Goal: Use online tool/utility: Utilize a website feature to perform a specific function

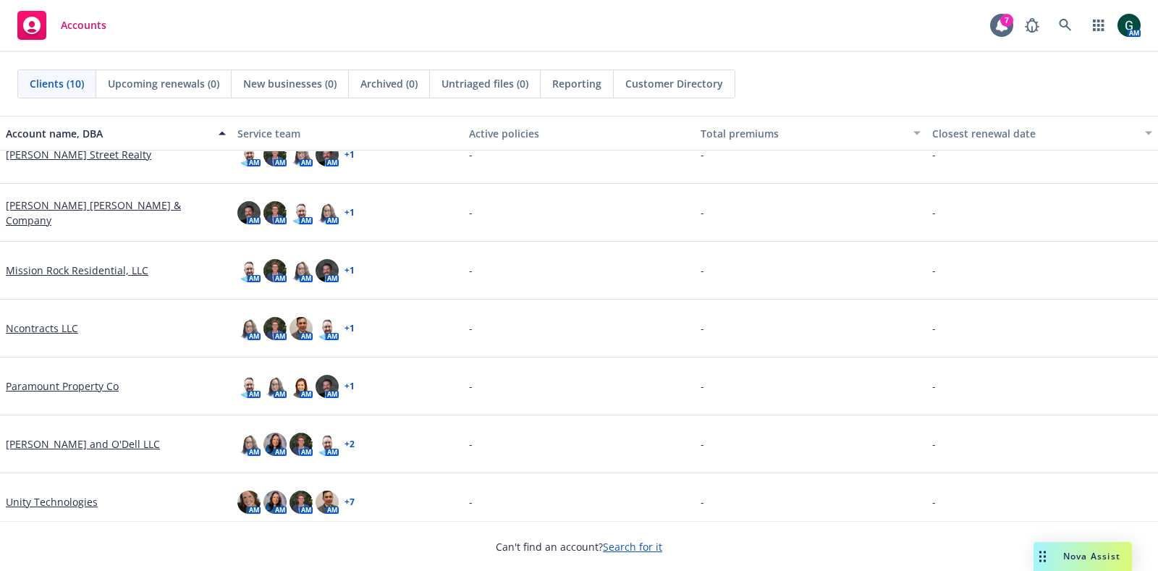
scroll to position [208, 0]
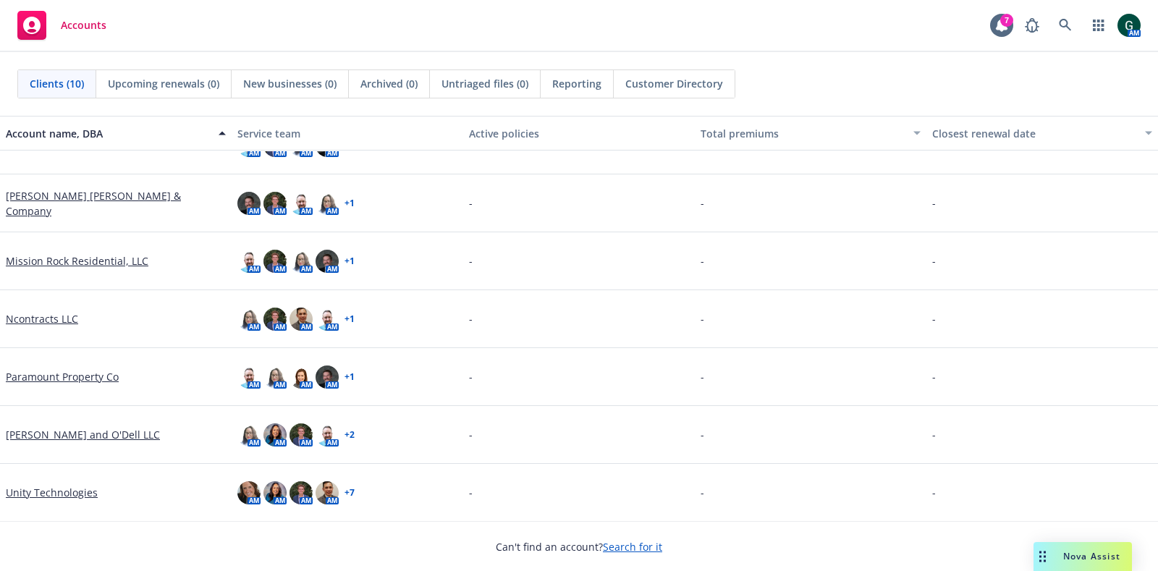
click at [56, 490] on link "Unity Technologies" at bounding box center [52, 492] width 92 height 15
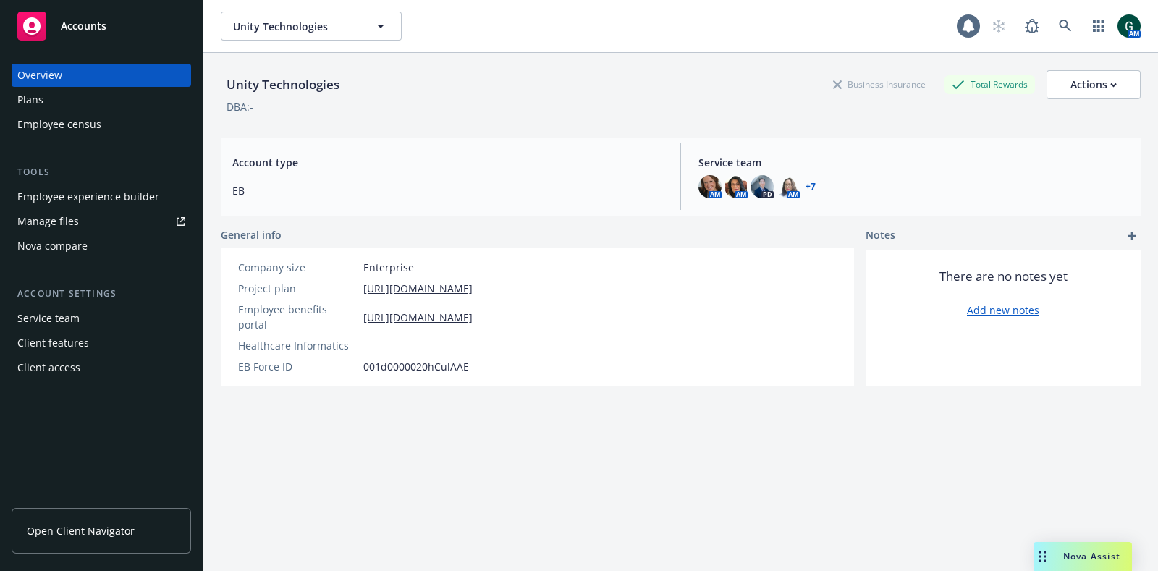
click at [1050, 564] on div "Drag to move" at bounding box center [1042, 556] width 18 height 29
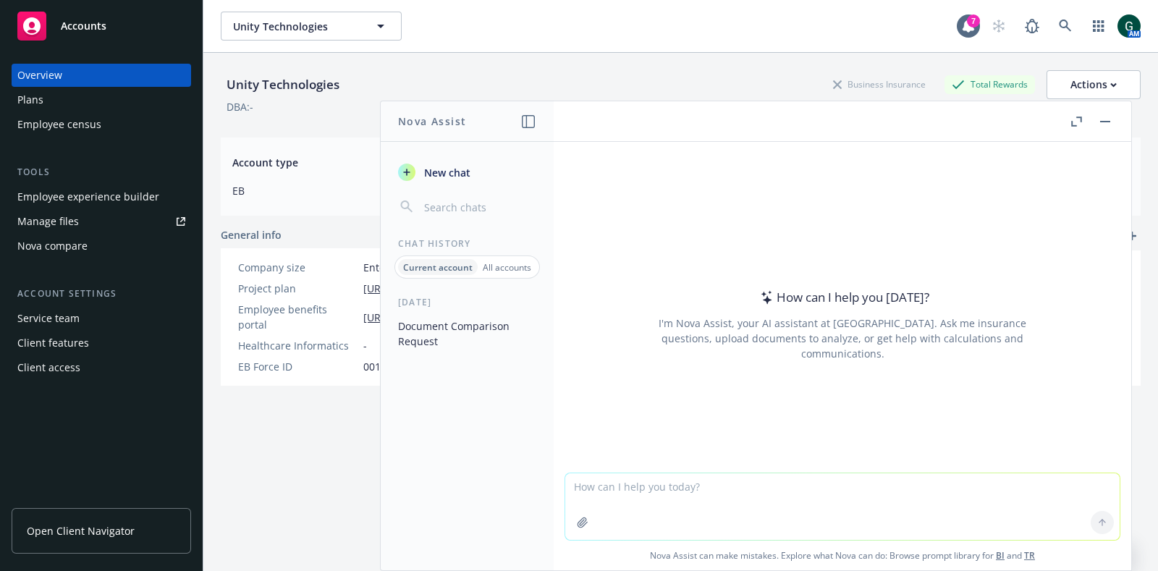
click at [703, 477] on textarea at bounding box center [842, 506] width 554 height 67
type textarea "can you please compare these 2 documents and outline differences?"
click at [571, 522] on button "button" at bounding box center [582, 522] width 23 height 23
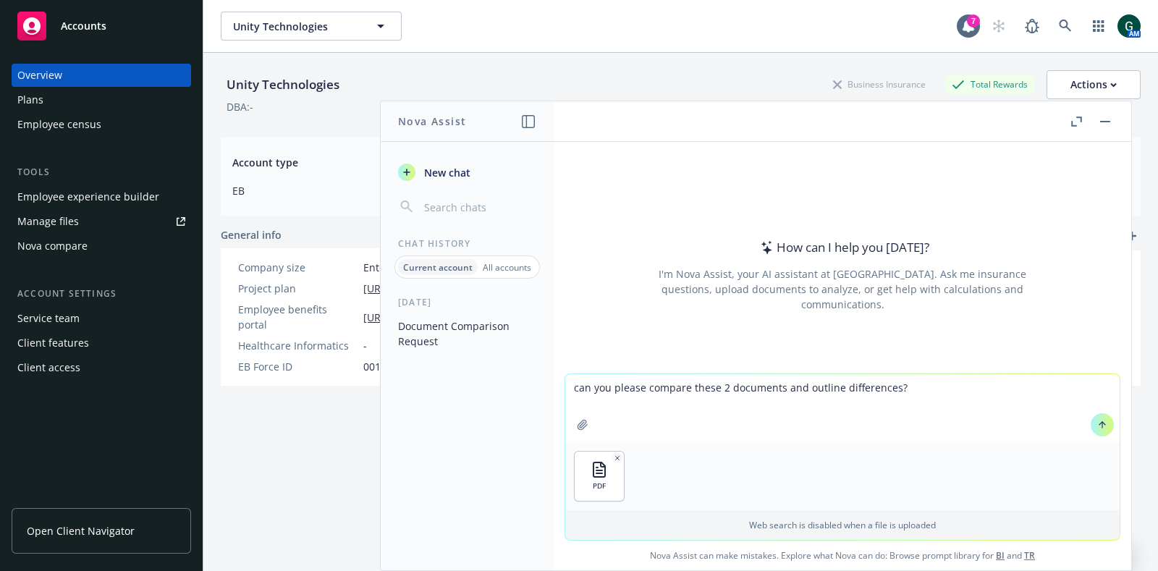
click at [577, 425] on icon "button" at bounding box center [583, 425] width 12 height 12
click at [1094, 417] on button at bounding box center [1101, 424] width 23 height 23
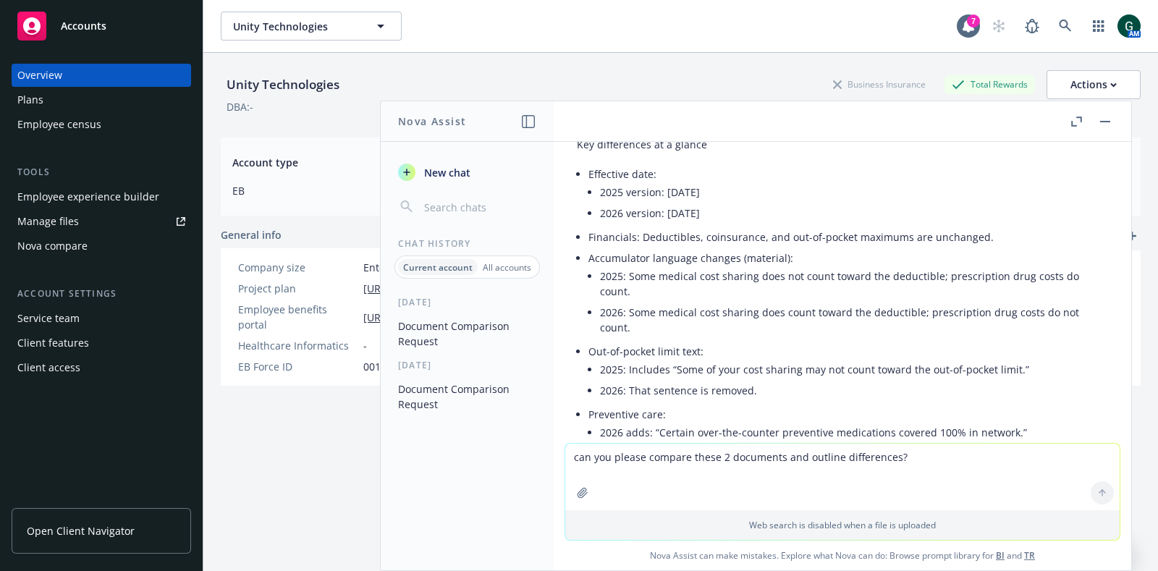
scroll to position [177, 0]
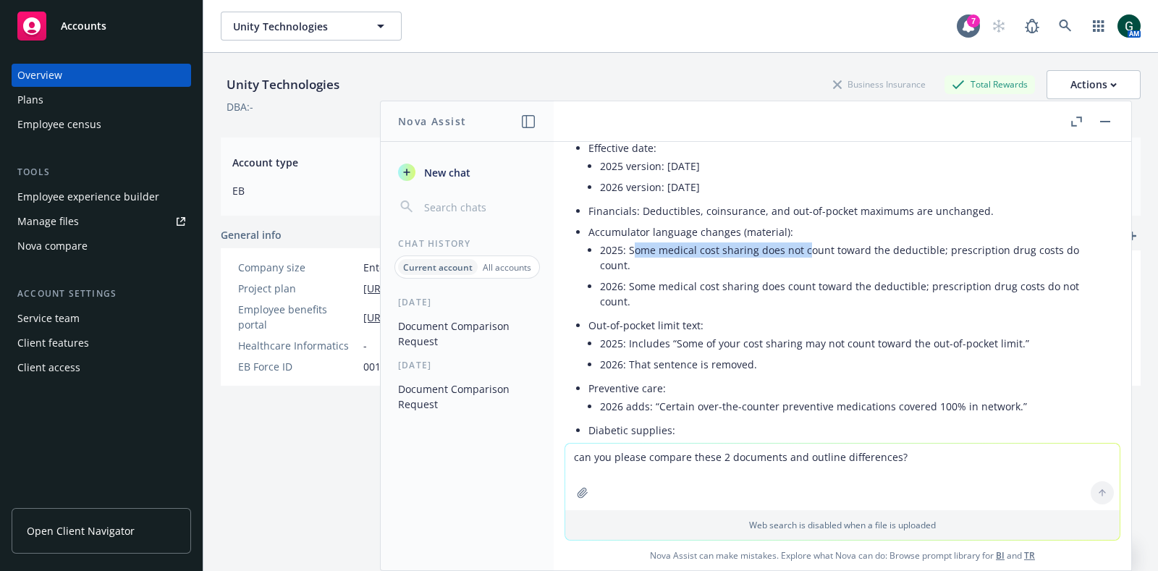
drag, startPoint x: 637, startPoint y: 252, endPoint x: 807, endPoint y: 248, distance: 170.8
click at [807, 248] on li "2025: Some medical cost sharing does not count toward the deductible; prescript…" at bounding box center [854, 257] width 508 height 36
click at [745, 248] on li "2025: Some medical cost sharing does not count toward the deductible; prescript…" at bounding box center [854, 257] width 508 height 36
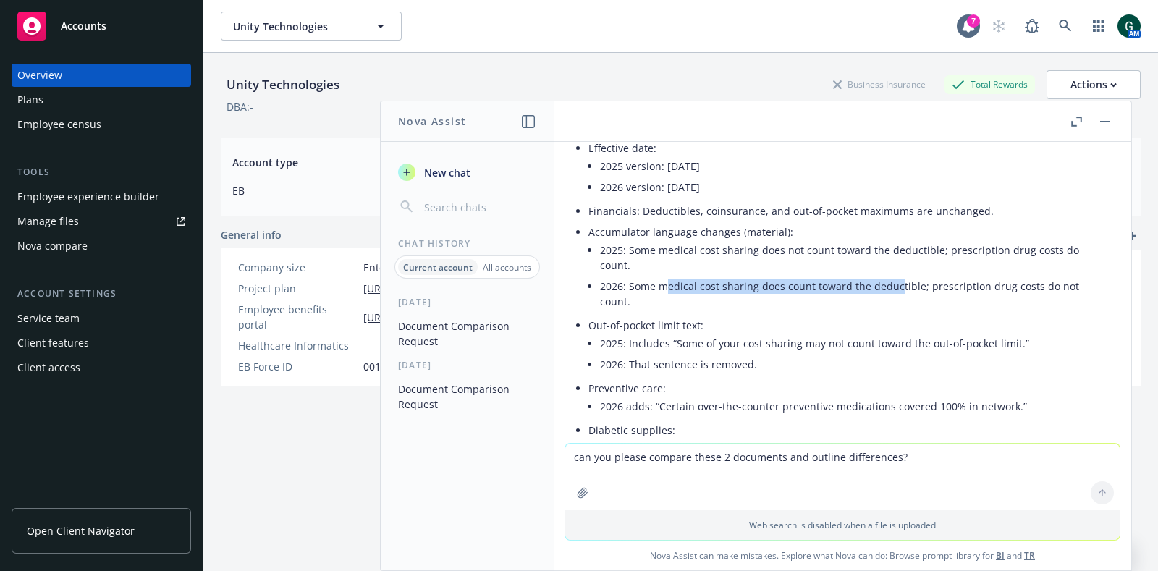
drag, startPoint x: 742, startPoint y: 284, endPoint x: 893, endPoint y: 284, distance: 151.9
click at [893, 284] on li "2026: Some medical cost sharing does count toward the deductible; prescription …" at bounding box center [854, 294] width 508 height 36
click at [691, 284] on li "2026: Some medical cost sharing does count toward the deductible; prescription …" at bounding box center [854, 294] width 508 height 36
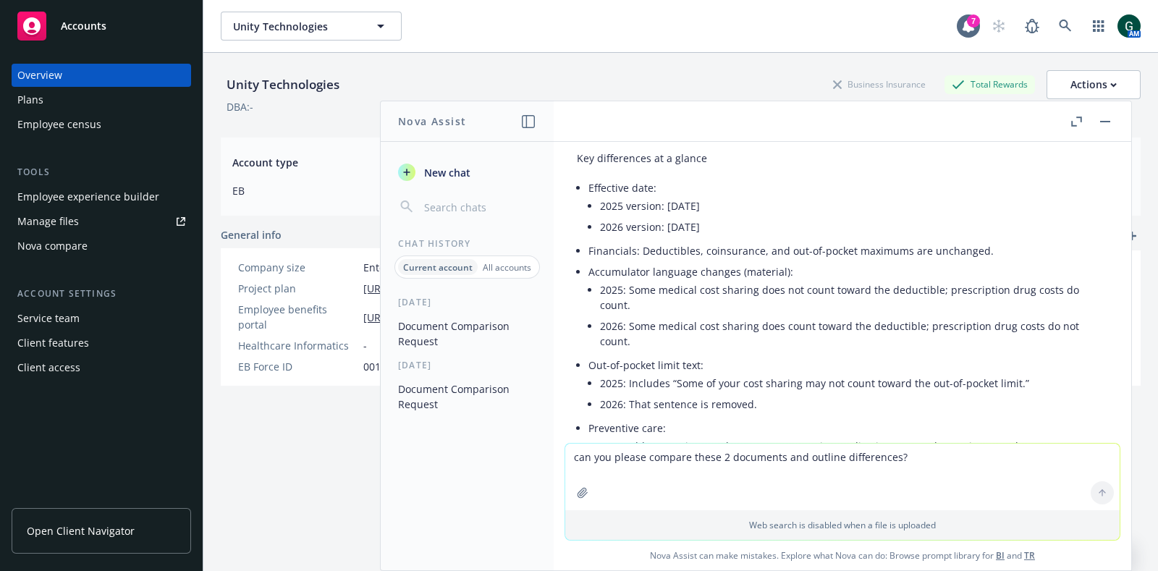
scroll to position [0, 0]
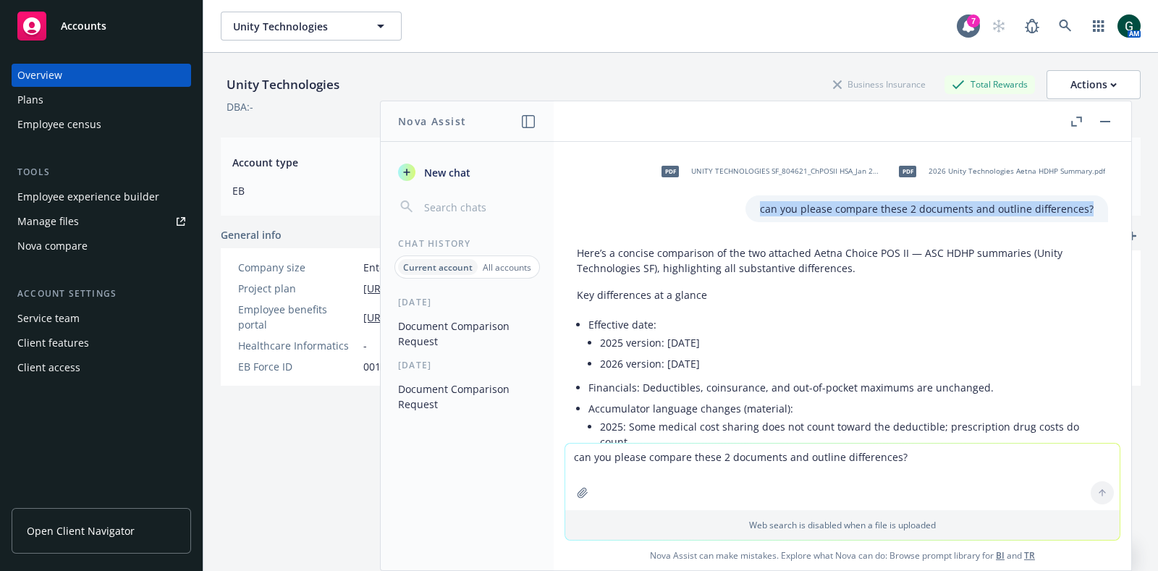
drag, startPoint x: 1040, startPoint y: 204, endPoint x: 744, endPoint y: 204, distance: 295.2
click at [745, 204] on div "can you please compare these 2 documents and outline differences?" at bounding box center [926, 208] width 362 height 27
click at [632, 473] on textarea "can you please compare these 2 documents and outline differences?" at bounding box center [842, 476] width 554 height 67
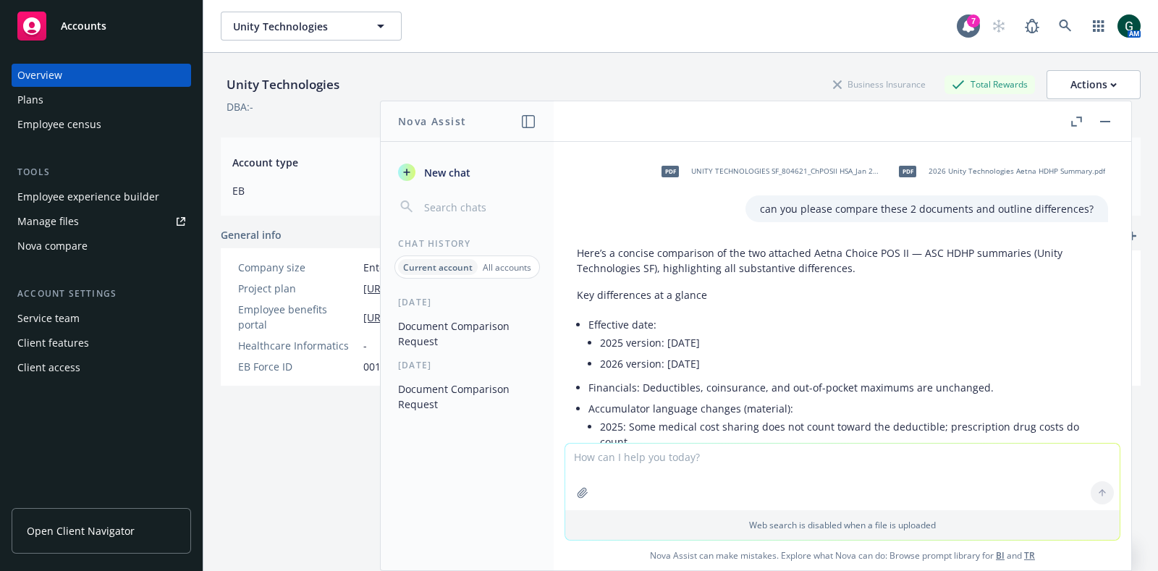
paste textarea "can you please compare these 2 documents and outline differences?"
type textarea "can you please compare these 2 documents and outline differences?"
click at [580, 488] on icon "button" at bounding box center [581, 492] width 9 height 9
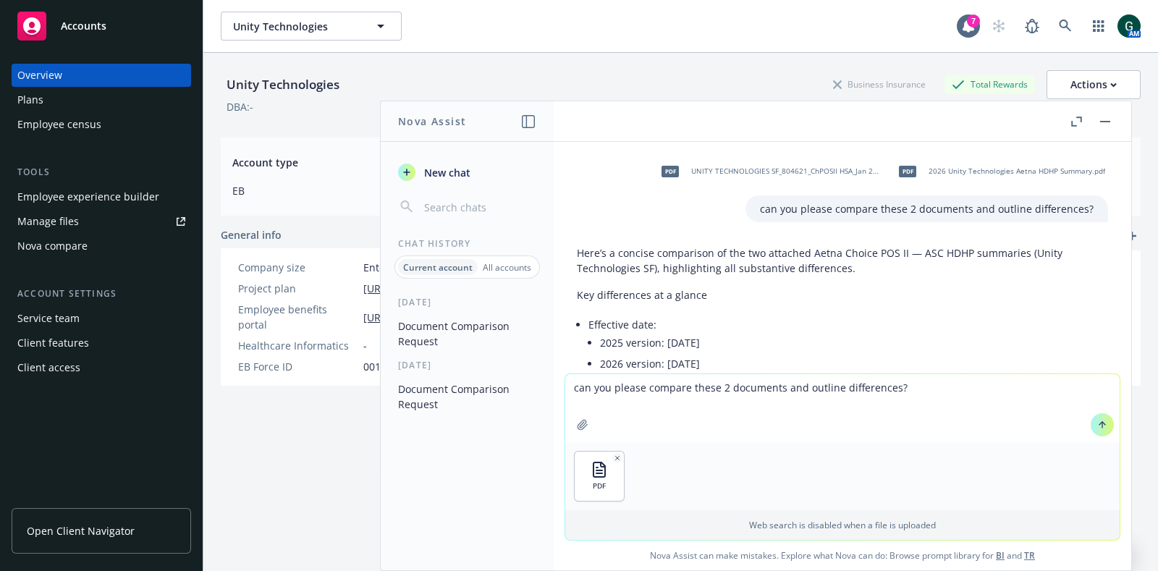
click at [577, 425] on icon "button" at bounding box center [581, 424] width 9 height 9
click at [1097, 425] on icon at bounding box center [1102, 425] width 10 height 10
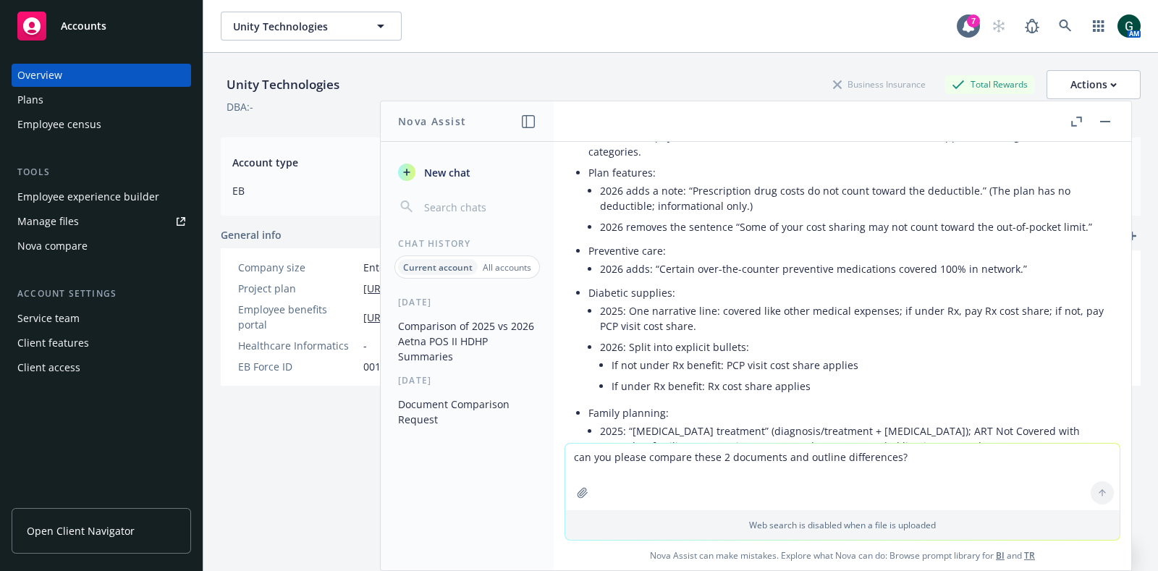
scroll to position [1553, 0]
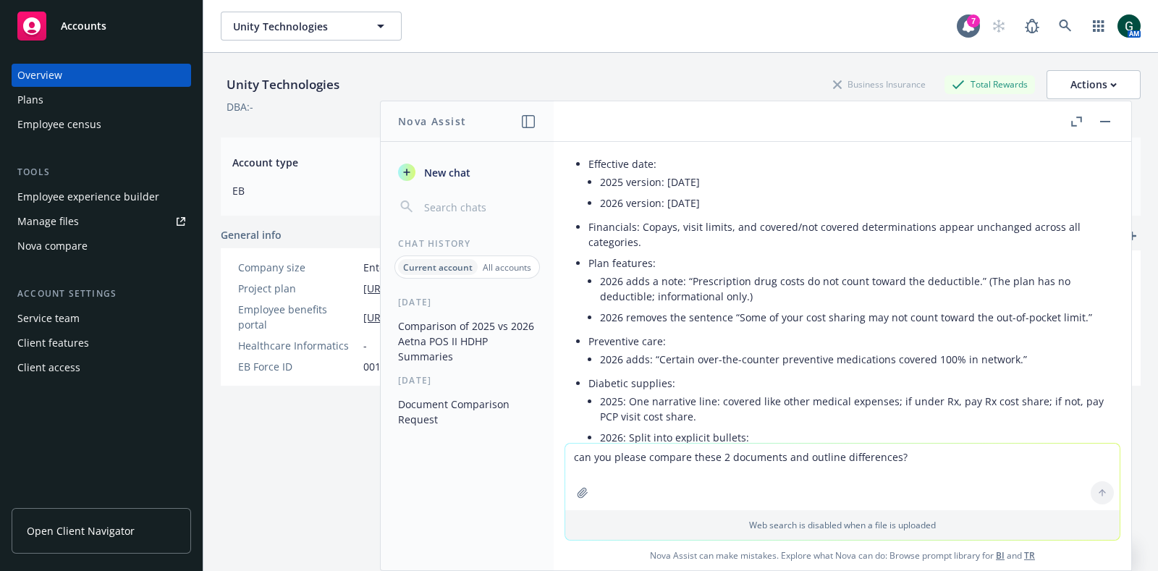
click at [935, 61] on div "Unity Technologies Business Insurance Total Rewards Actions DBA: -" at bounding box center [681, 89] width 920 height 73
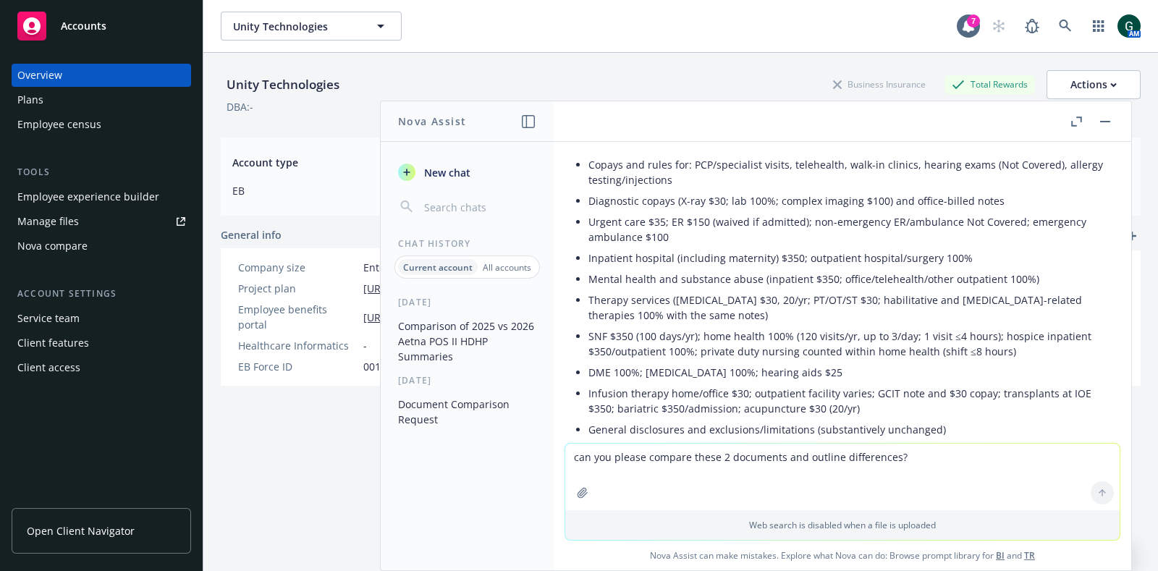
scroll to position [2366, 0]
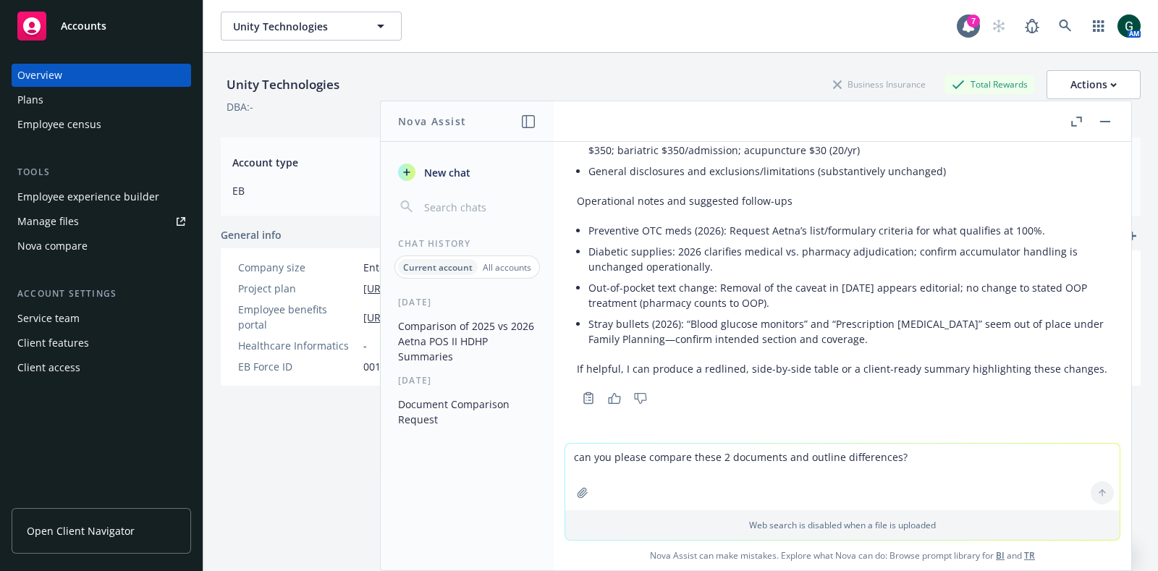
click at [724, 456] on textarea "can you please compare these 2 documents and outline differences?" at bounding box center [842, 476] width 554 height 67
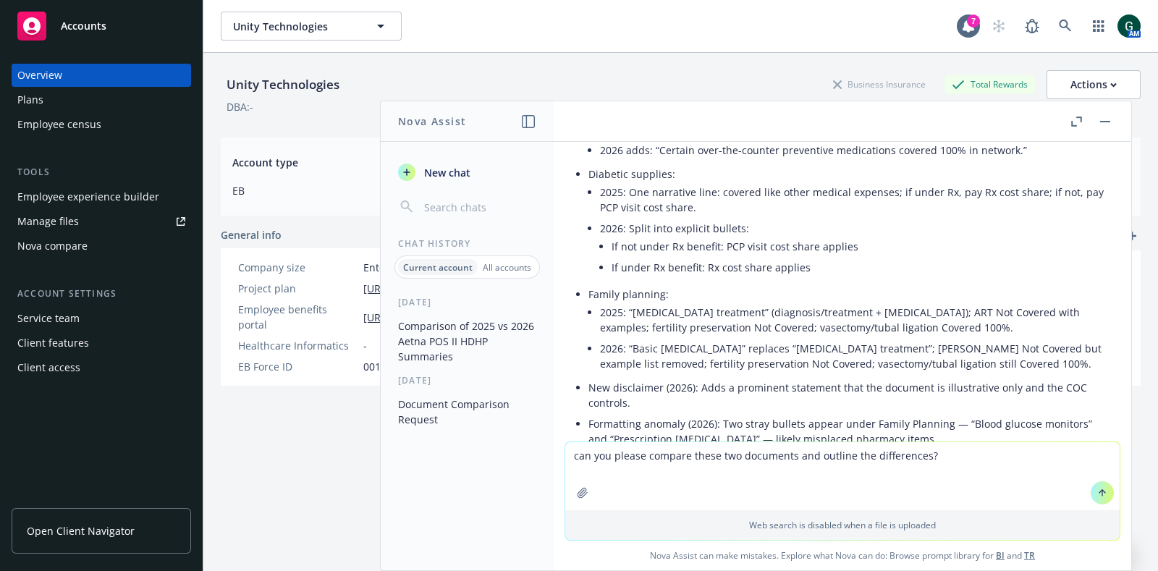
scroll to position [1733, 0]
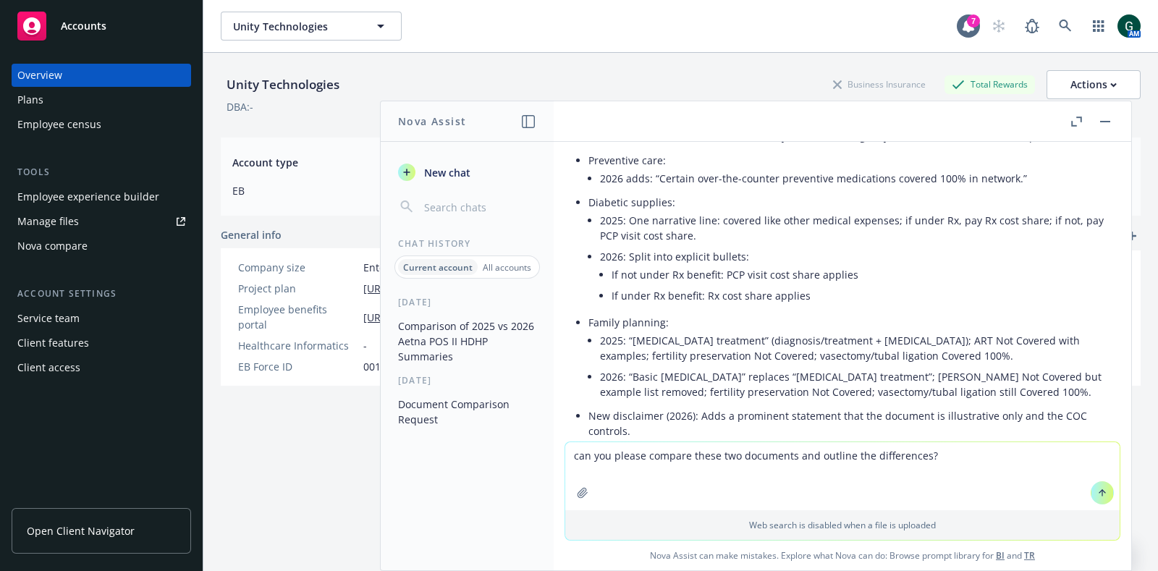
type textarea "can you please compare these two documents and outline the differences?"
click at [579, 496] on icon "button" at bounding box center [583, 493] width 12 height 12
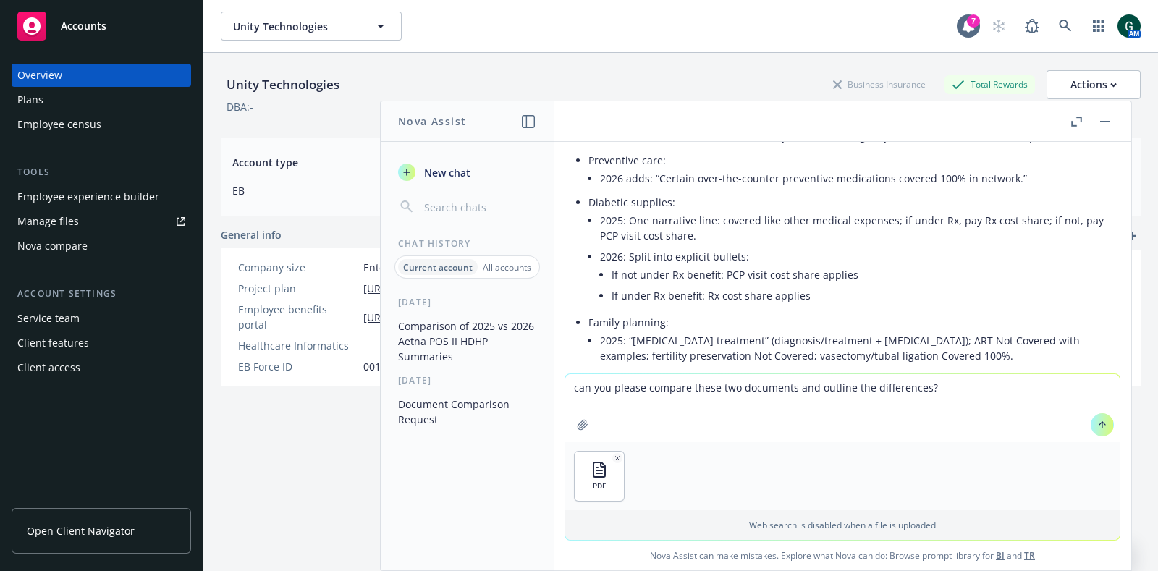
click at [583, 420] on button "button" at bounding box center [582, 424] width 23 height 23
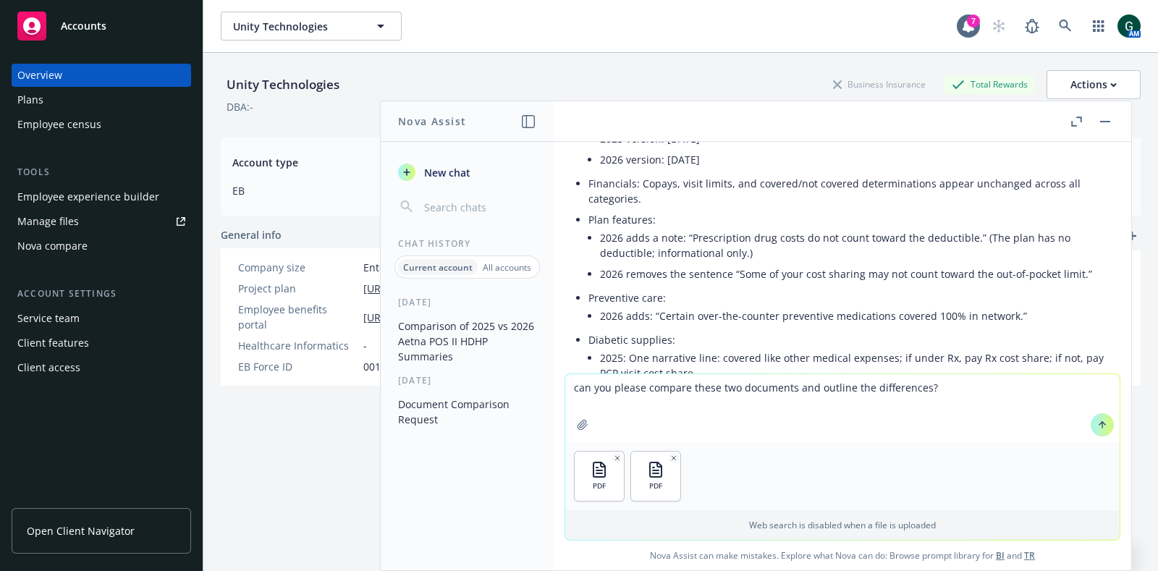
scroll to position [1588, 0]
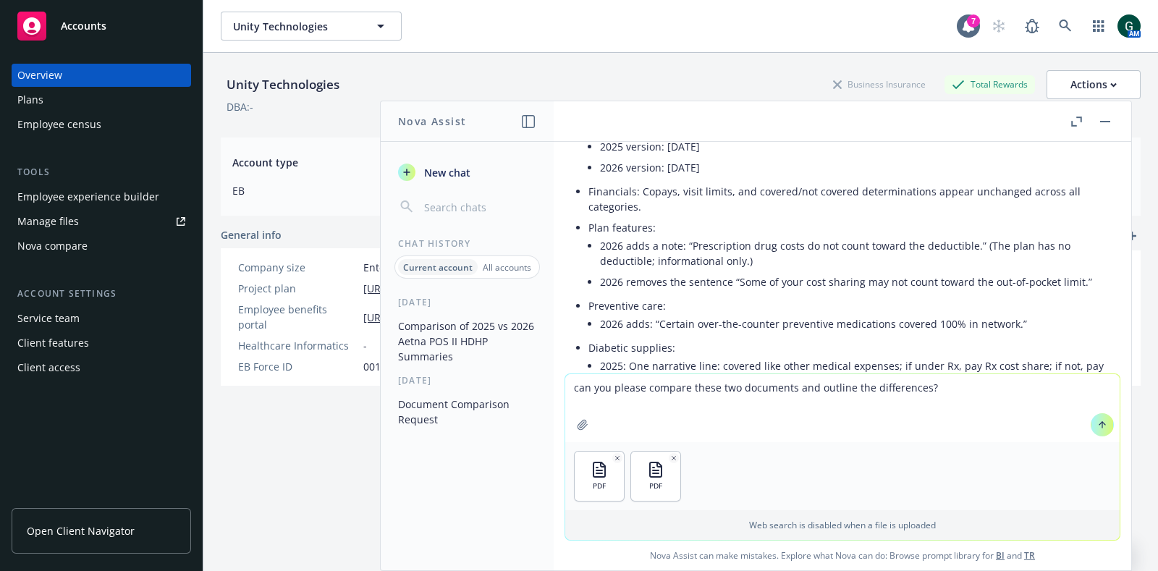
click at [1097, 420] on icon at bounding box center [1102, 425] width 10 height 10
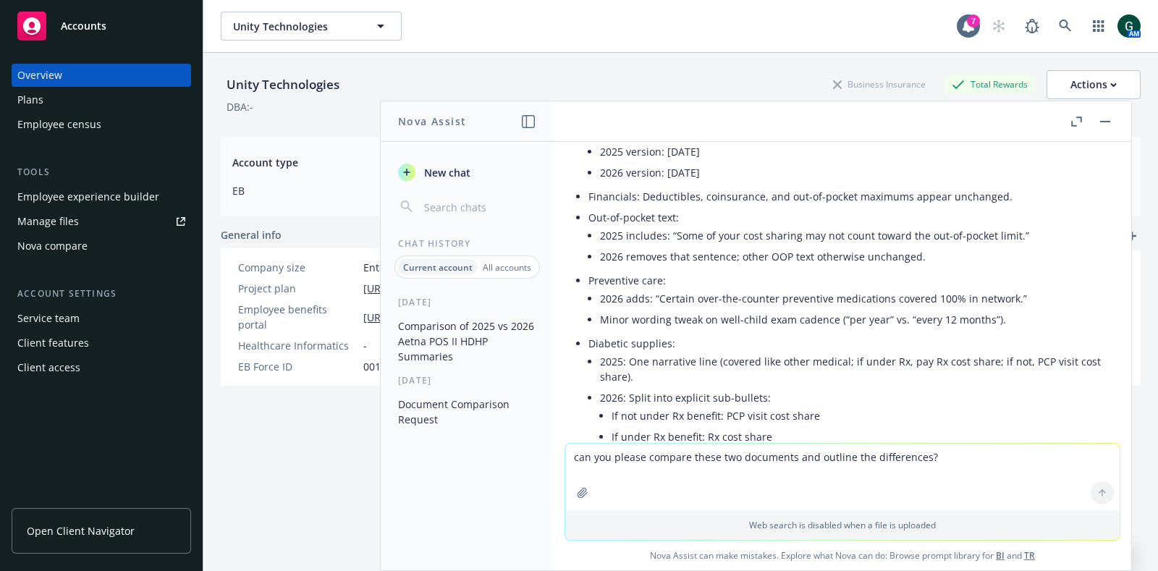
scroll to position [2845, 0]
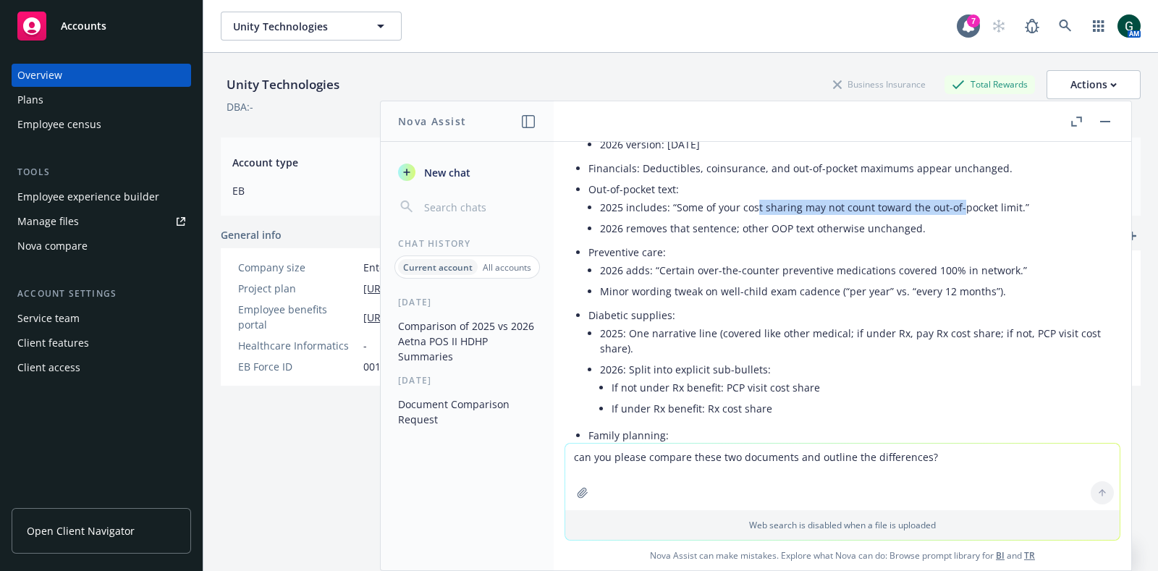
drag, startPoint x: 847, startPoint y: 226, endPoint x: 959, endPoint y: 226, distance: 111.4
click at [959, 218] on li "2025 includes: “Some of your cost sharing may not count toward the out-of-pocke…" at bounding box center [854, 207] width 508 height 21
click at [804, 218] on li "2025 includes: “Some of your cost sharing may not count toward the out-of-pocke…" at bounding box center [854, 207] width 508 height 21
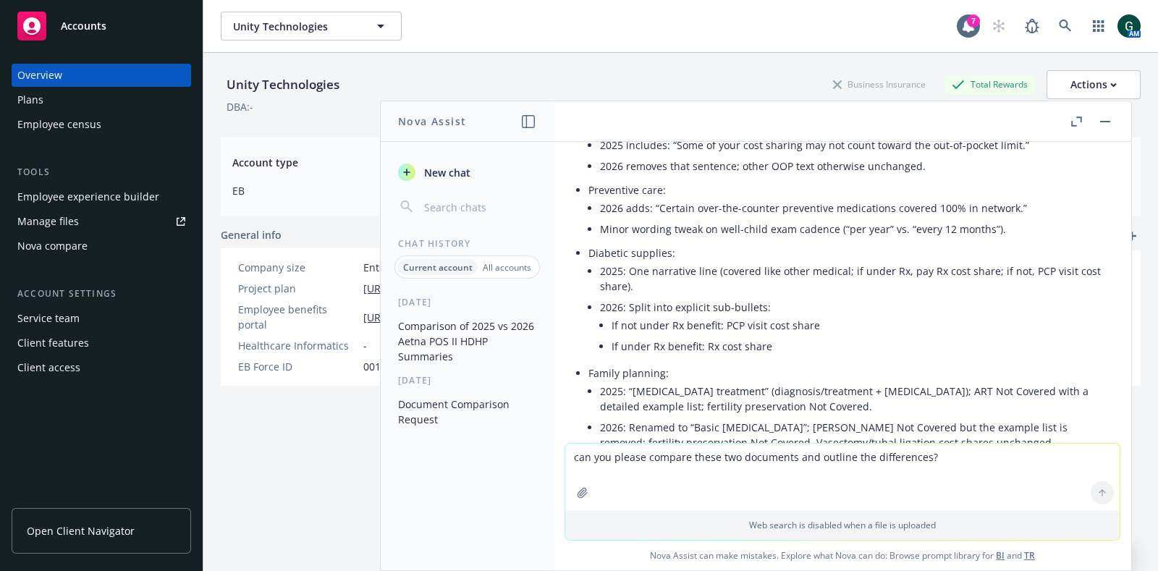
scroll to position [2935, 0]
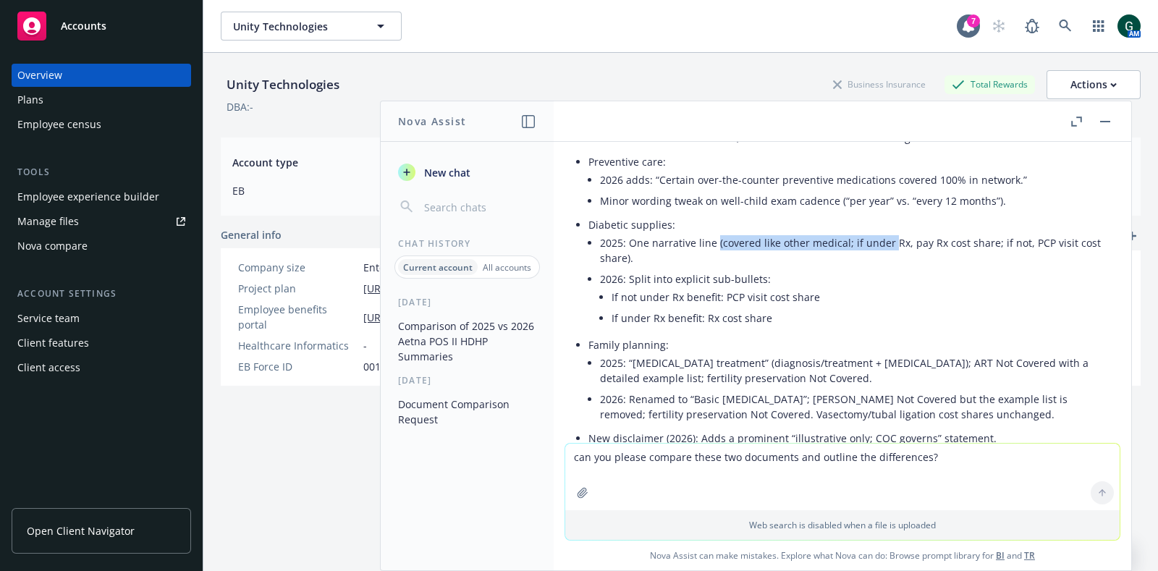
drag, startPoint x: 715, startPoint y: 256, endPoint x: 889, endPoint y: 256, distance: 174.4
click at [889, 256] on li "2025: One narrative line (covered like other medical; if under Rx, pay Rx cost …" at bounding box center [854, 250] width 508 height 36
click at [736, 268] on li "2025: One narrative line (covered like other medical; if under Rx, pay Rx cost …" at bounding box center [854, 250] width 508 height 36
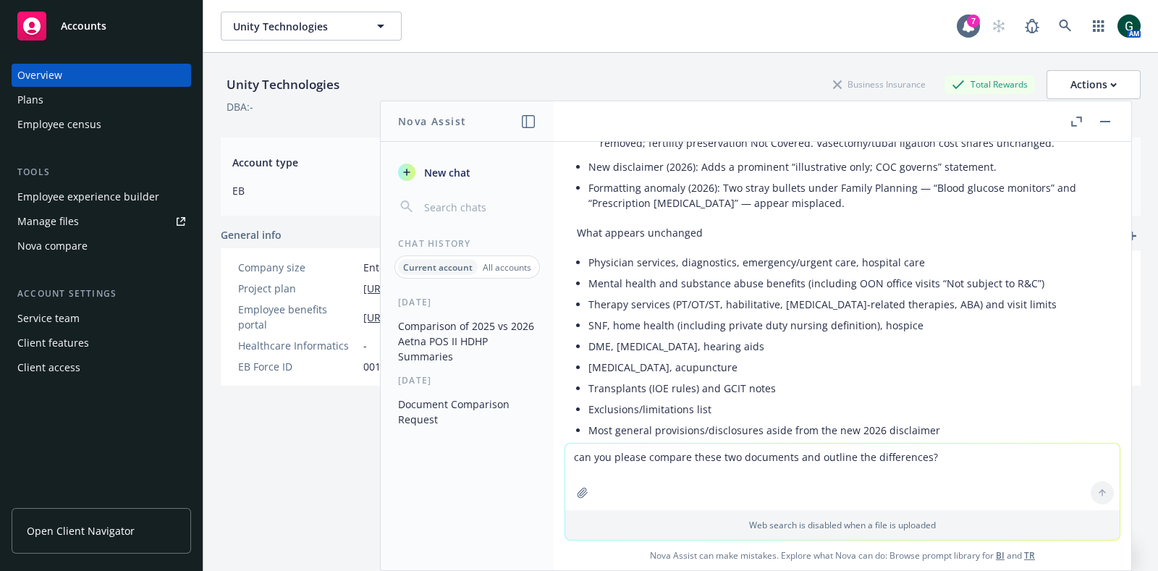
scroll to position [3387, 0]
